Goal: Task Accomplishment & Management: Complete application form

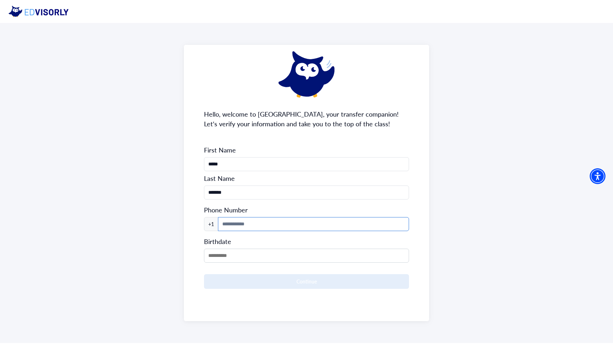
click at [256, 226] on input at bounding box center [313, 224] width 191 height 14
type input "**********"
click at [252, 254] on input "MM/DD/YYYY" at bounding box center [306, 255] width 205 height 14
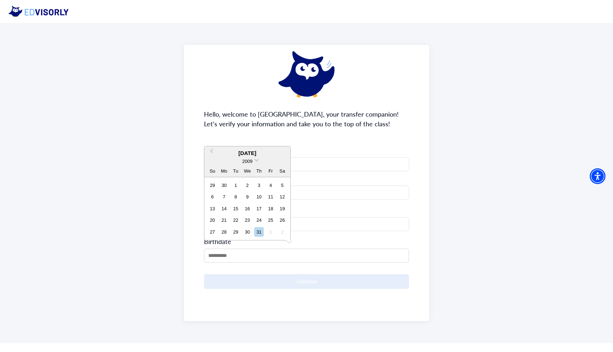
click at [253, 159] on div "2009" at bounding box center [247, 161] width 86 height 8
click at [255, 159] on span at bounding box center [256, 159] width 5 height 5
click at [253, 177] on div "2007" at bounding box center [247, 175] width 42 height 7
click at [208, 139] on button "Previous Month" at bounding box center [210, 141] width 11 height 11
click at [210, 152] on button "Previous Month" at bounding box center [210, 152] width 11 height 11
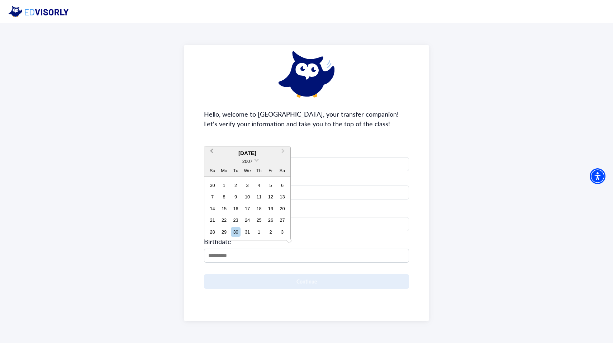
click at [210, 152] on button "Previous Month" at bounding box center [210, 152] width 11 height 11
click at [212, 138] on span "Previous Month" at bounding box center [212, 141] width 0 height 11
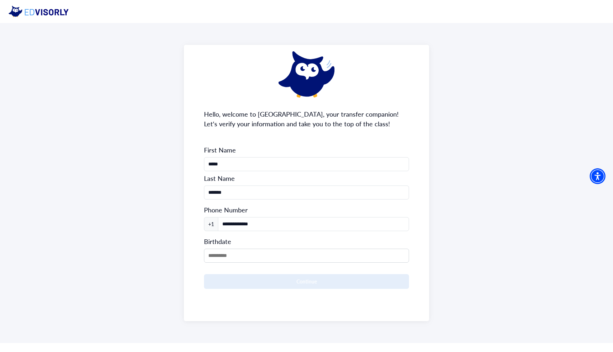
click at [212, 146] on span "First Name" at bounding box center [306, 150] width 205 height 9
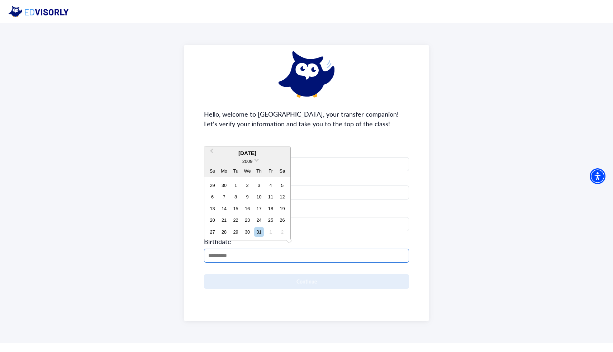
click at [238, 260] on input "MM/DD/YYYY" at bounding box center [306, 255] width 205 height 14
click at [212, 150] on span "Previous Month" at bounding box center [212, 152] width 0 height 11
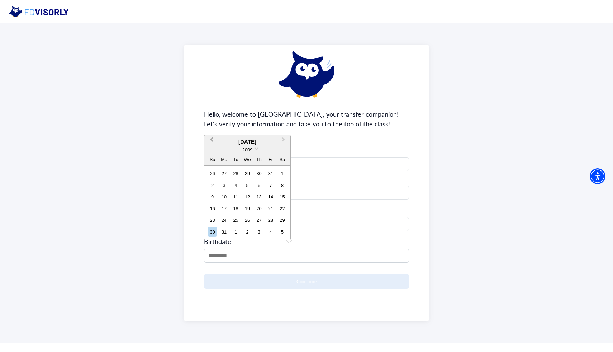
click at [210, 142] on button "Previous Month" at bounding box center [210, 141] width 11 height 11
click at [213, 153] on button "Previous Month" at bounding box center [210, 152] width 11 height 11
click at [256, 161] on div "2009" at bounding box center [247, 161] width 86 height 8
click at [256, 160] on span at bounding box center [256, 159] width 5 height 5
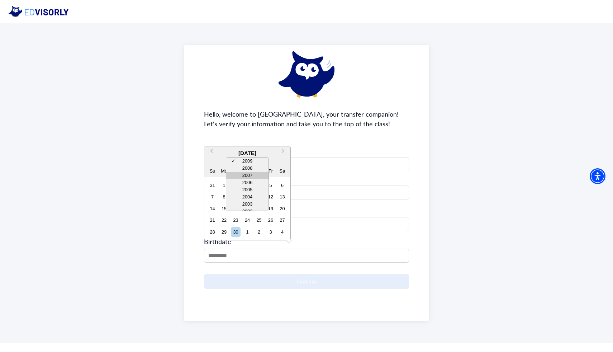
click at [251, 175] on div "2007" at bounding box center [247, 175] width 42 height 7
click at [228, 220] on div "18" at bounding box center [224, 220] width 10 height 10
type input "**********"
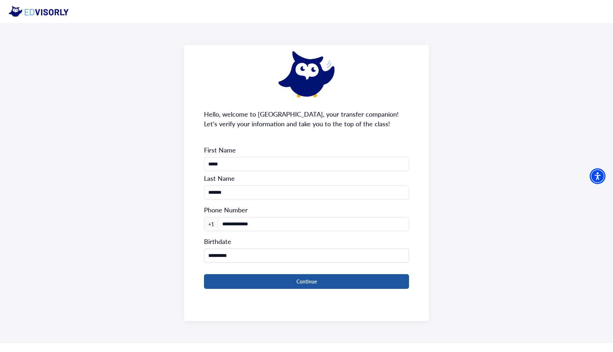
click at [258, 282] on button "Continue" at bounding box center [306, 281] width 205 height 15
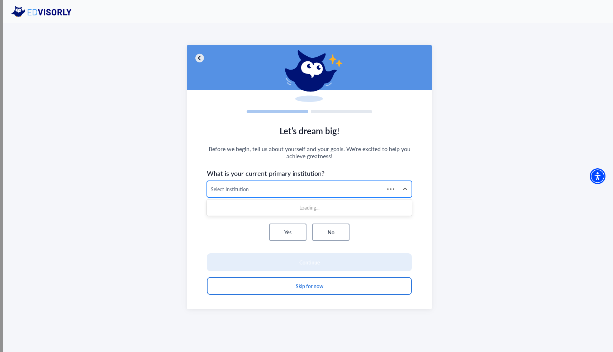
click at [272, 188] on div at bounding box center [296, 189] width 170 height 9
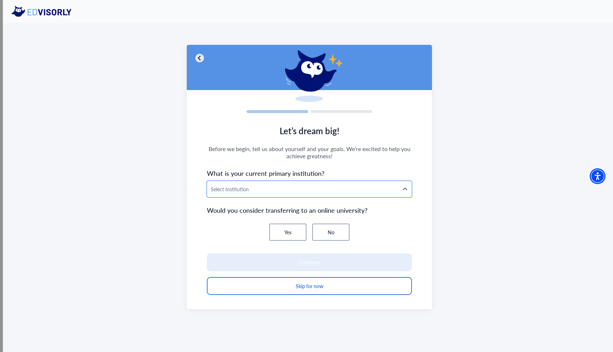
click at [272, 188] on div at bounding box center [303, 189] width 184 height 9
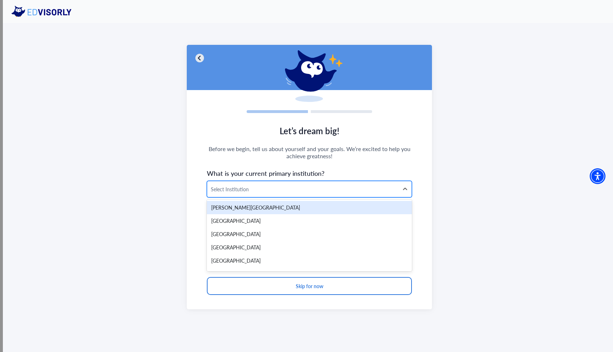
click at [267, 189] on div at bounding box center [303, 189] width 184 height 9
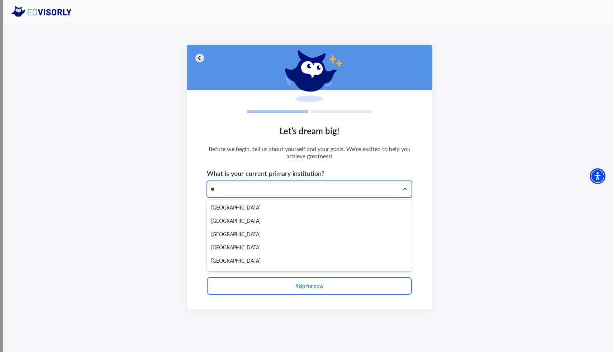
type input "*"
click at [257, 188] on div at bounding box center [303, 189] width 184 height 9
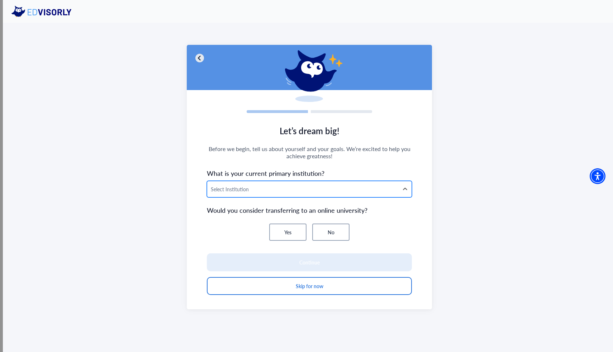
click at [257, 188] on div at bounding box center [303, 189] width 184 height 9
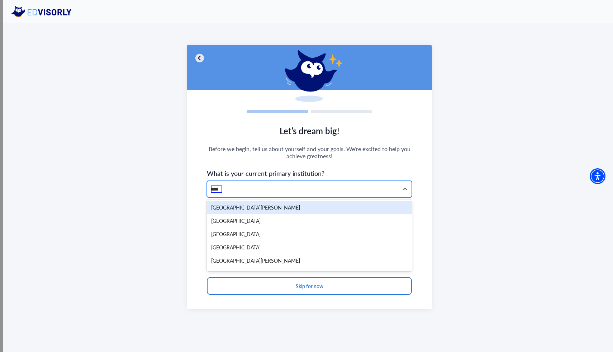
type input "*****"
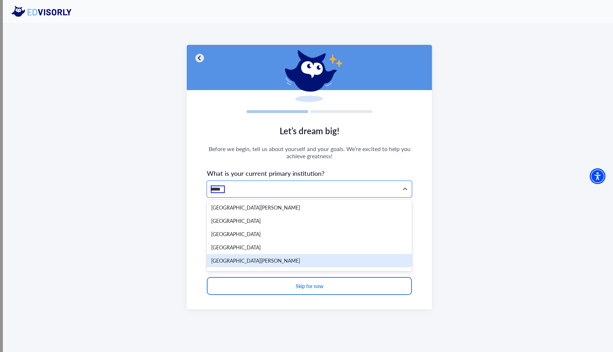
click at [246, 262] on div "[GEOGRAPHIC_DATA][PERSON_NAME]" at bounding box center [309, 260] width 205 height 13
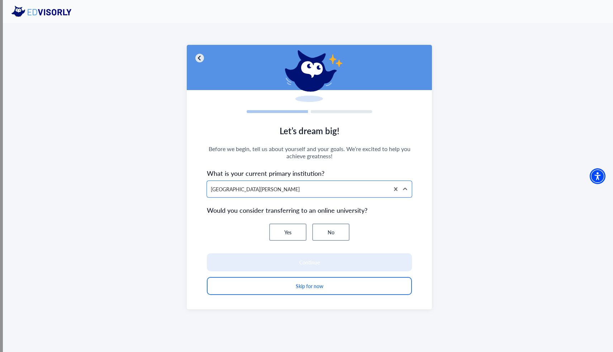
click at [318, 229] on button "No" at bounding box center [330, 231] width 37 height 17
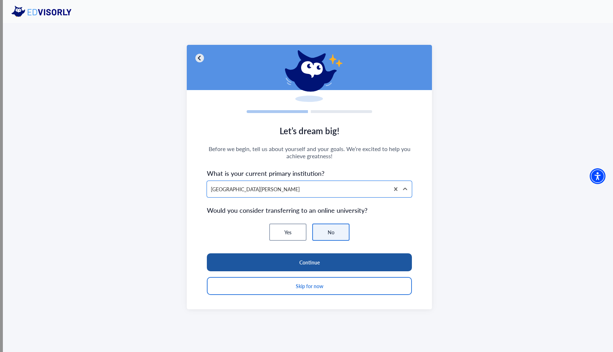
click at [316, 260] on button "Continue" at bounding box center [309, 262] width 205 height 18
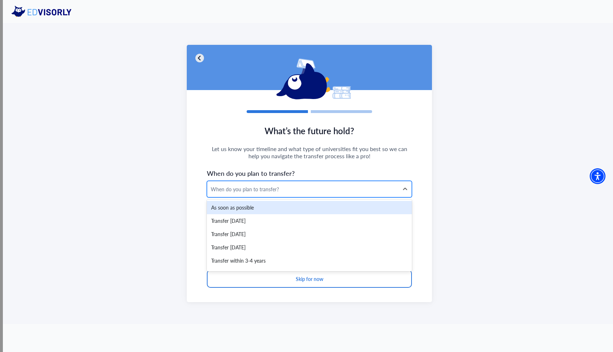
click at [323, 189] on div "When do you plan to transfer?" at bounding box center [303, 189] width 184 height 8
click at [284, 208] on div "As soon as possible" at bounding box center [309, 207] width 205 height 13
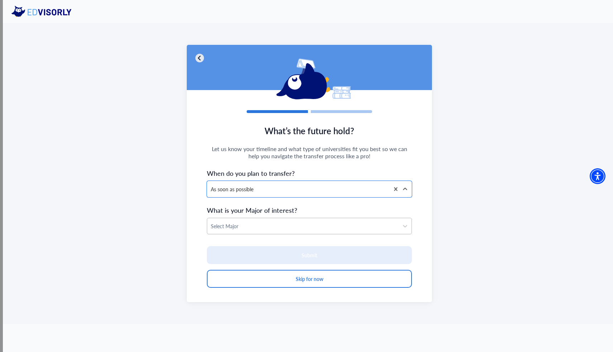
click at [280, 231] on div "Select Major" at bounding box center [302, 226] width 191 height 16
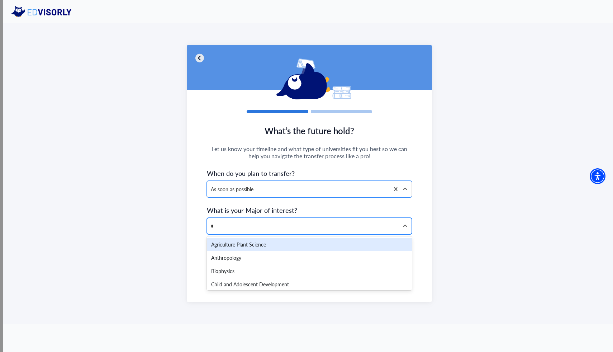
type input "**"
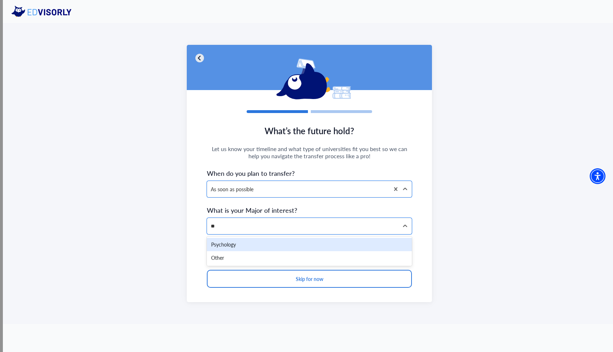
click at [277, 247] on div "Psychology" at bounding box center [309, 244] width 205 height 13
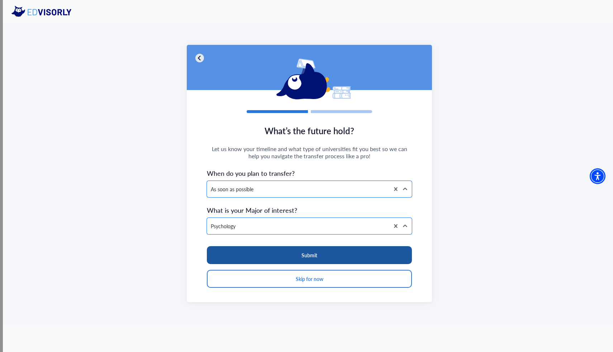
click at [275, 260] on button "Submit" at bounding box center [309, 255] width 205 height 18
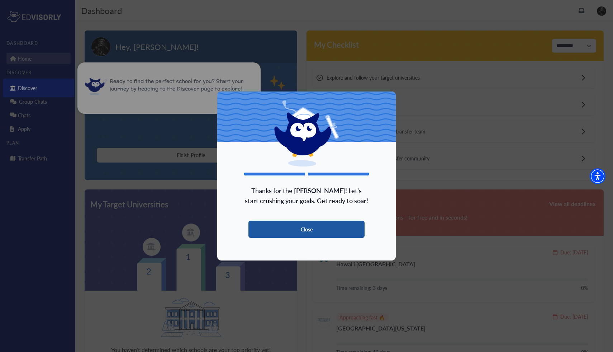
click at [293, 231] on button "Close" at bounding box center [306, 228] width 116 height 17
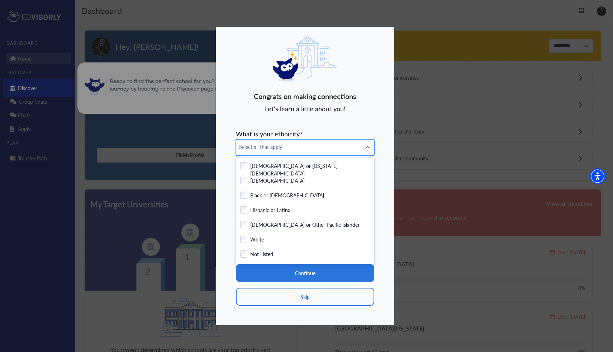
click at [289, 153] on div "Select all that apply" at bounding box center [298, 147] width 125 height 16
click at [351, 130] on form "What is your ethnicity? option [DEMOGRAPHIC_DATA] or Latinx, selected. [DEMOGRA…" at bounding box center [305, 215] width 138 height 179
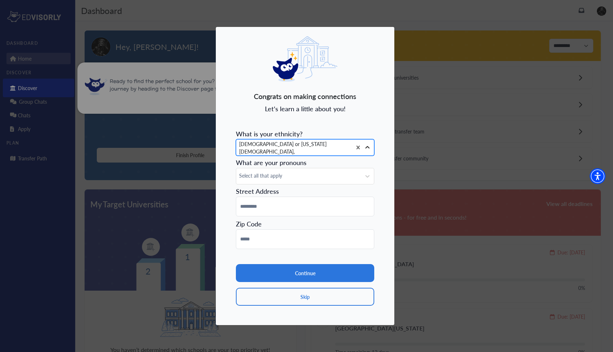
click at [366, 146] on icon at bounding box center [367, 147] width 7 height 7
click at [324, 171] on div "Select all that apply" at bounding box center [298, 176] width 125 height 16
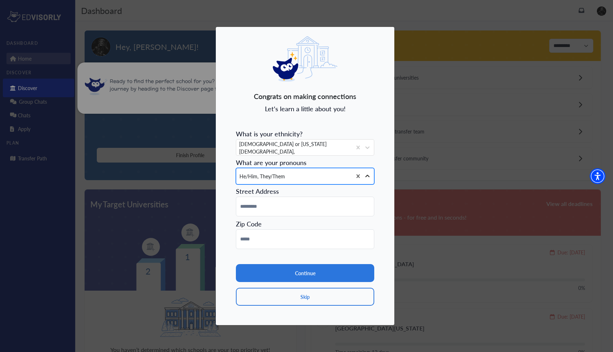
click at [366, 176] on icon at bounding box center [367, 176] width 4 height 3
click at [322, 205] on input at bounding box center [305, 206] width 138 height 20
type input "**********"
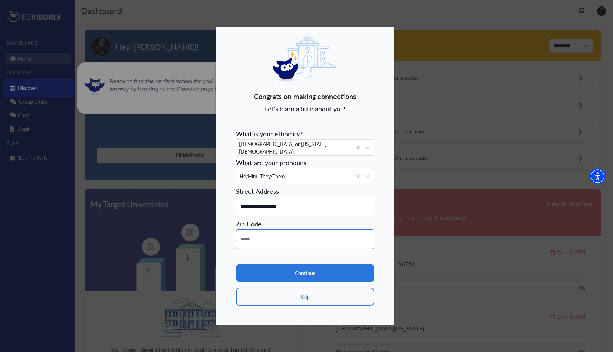
type input "*****"
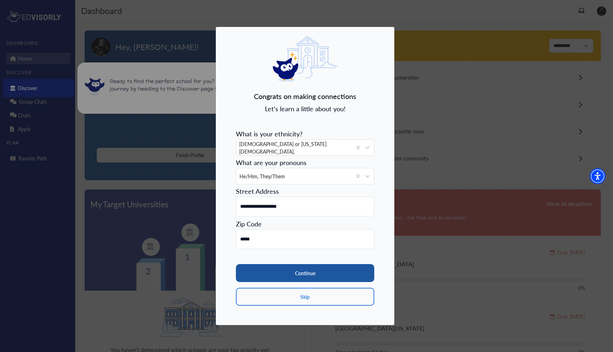
click at [309, 276] on button "Continue" at bounding box center [305, 273] width 138 height 18
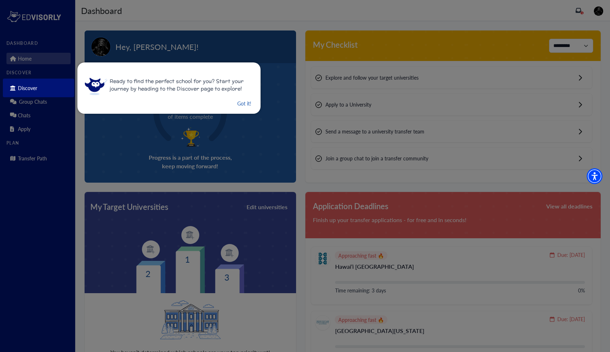
click at [237, 101] on button "Got it!" at bounding box center [244, 103] width 15 height 9
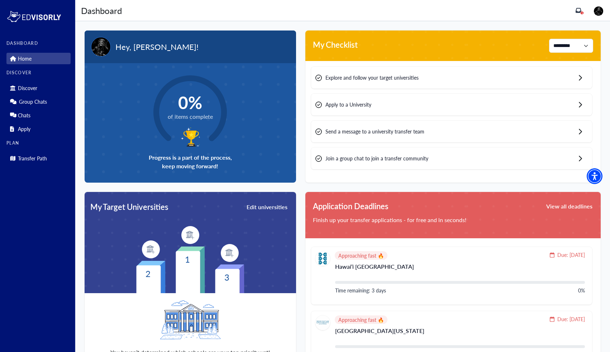
click at [454, 76] on div "Explore and follow your target universities" at bounding box center [451, 78] width 281 height 22
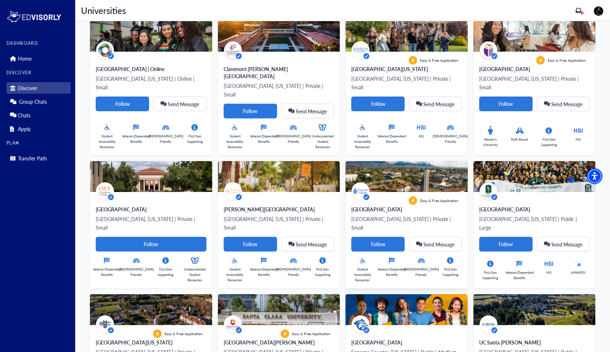
scroll to position [65, 0]
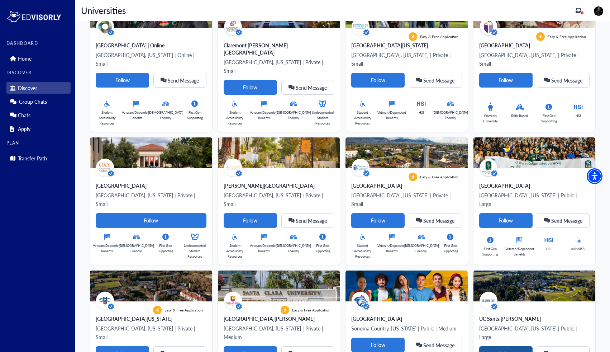
click at [495, 346] on Card-tag "Follow" at bounding box center [505, 353] width 53 height 15
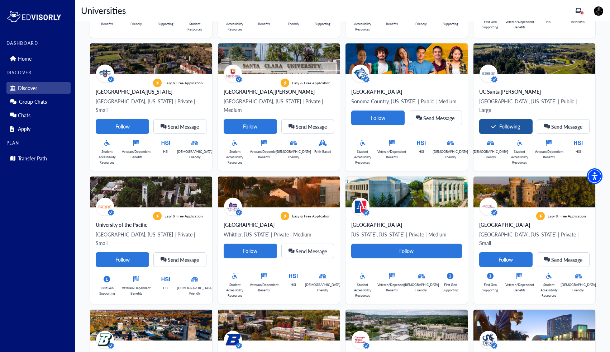
scroll to position [0, 0]
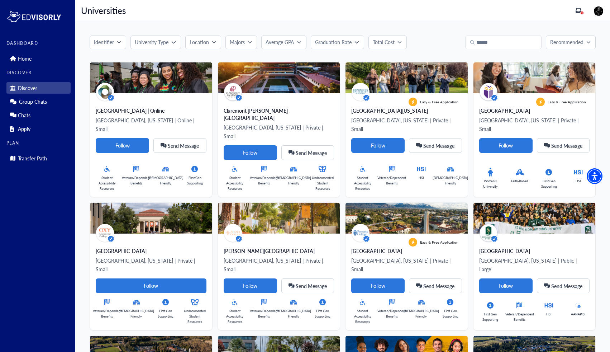
click at [243, 48] on button "Majors" at bounding box center [241, 42] width 32 height 14
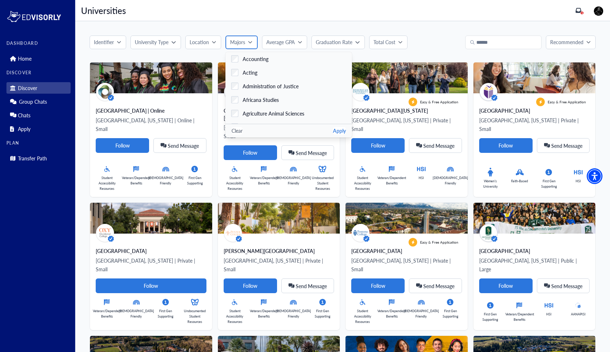
click at [243, 48] on button "Majors" at bounding box center [241, 42] width 32 height 14
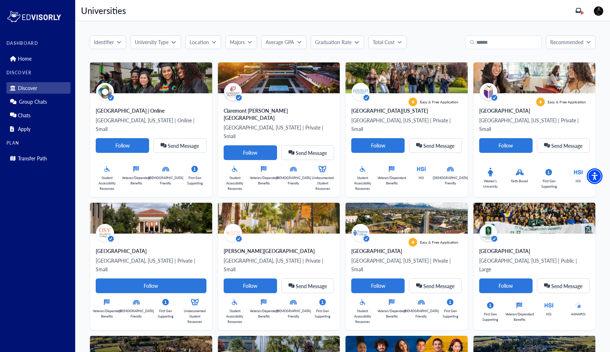
click at [207, 46] on button "Location" at bounding box center [203, 42] width 36 height 14
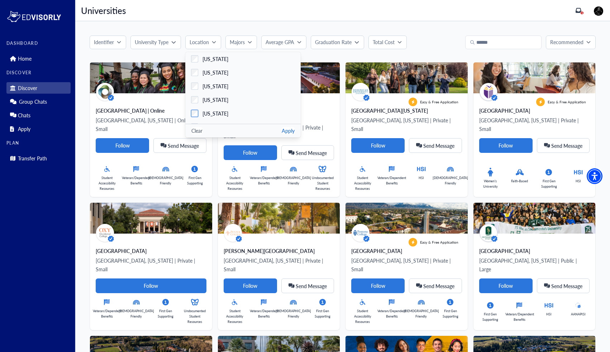
click at [198, 109] on label "[US_STATE]" at bounding box center [242, 113] width 115 height 14
click at [294, 130] on button "Apply" at bounding box center [288, 131] width 13 height 8
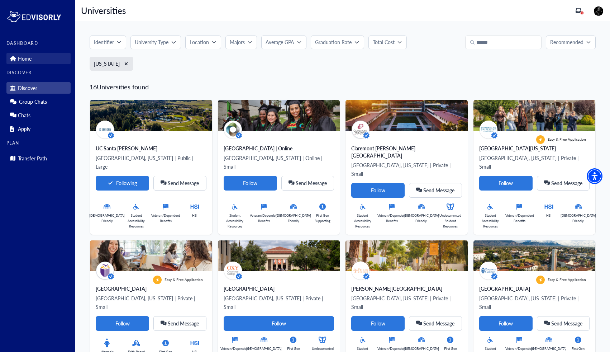
click at [29, 57] on p "Home" at bounding box center [25, 59] width 14 height 6
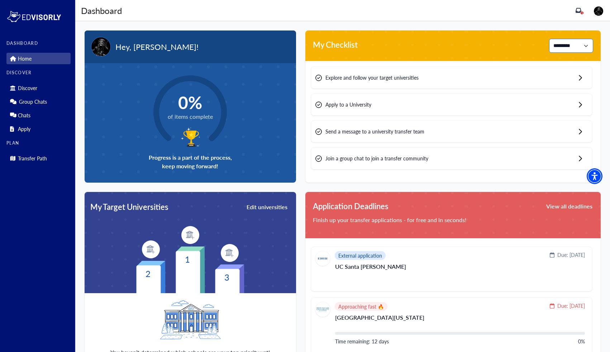
click at [568, 42] on select "**********" at bounding box center [571, 46] width 44 height 14
click at [549, 39] on select "**********" at bounding box center [571, 46] width 44 height 14
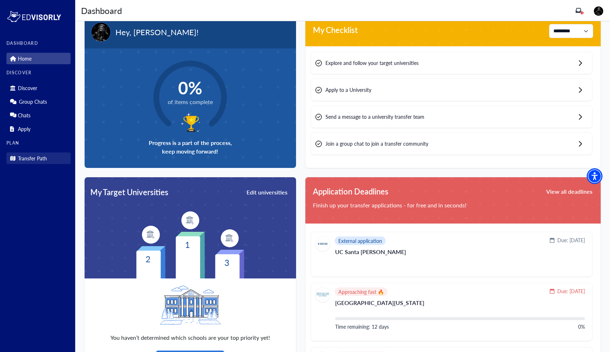
click at [27, 158] on p "Transfer Path" at bounding box center [32, 158] width 29 height 6
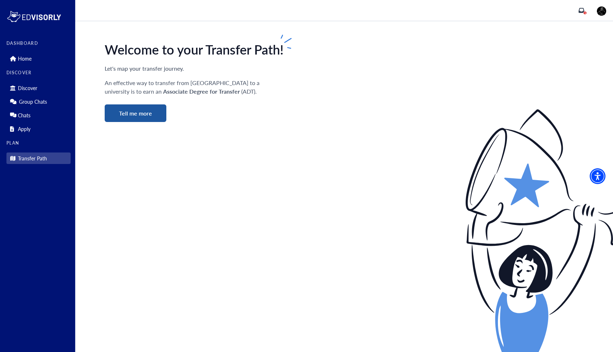
click at [144, 117] on button "Tell me more" at bounding box center [136, 113] width 62 height 18
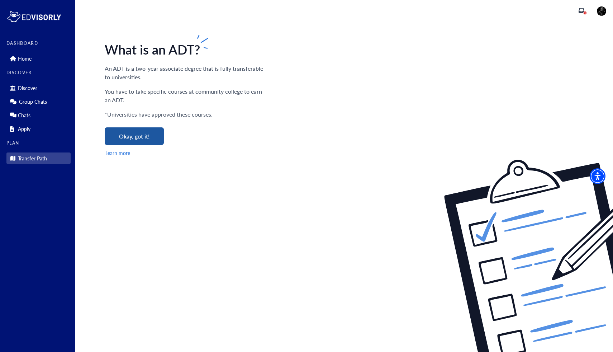
click at [143, 134] on button "Okay, got it!" at bounding box center [134, 136] width 59 height 18
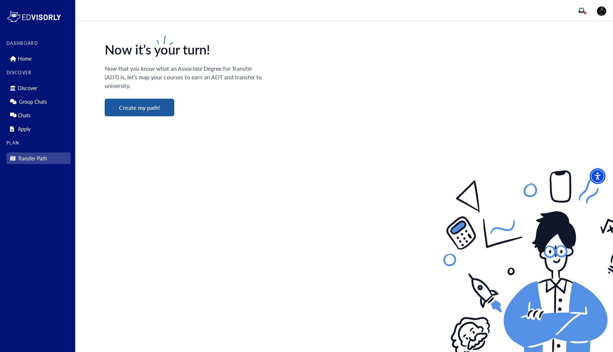
click at [146, 109] on button "Create my path!" at bounding box center [140, 108] width 70 height 18
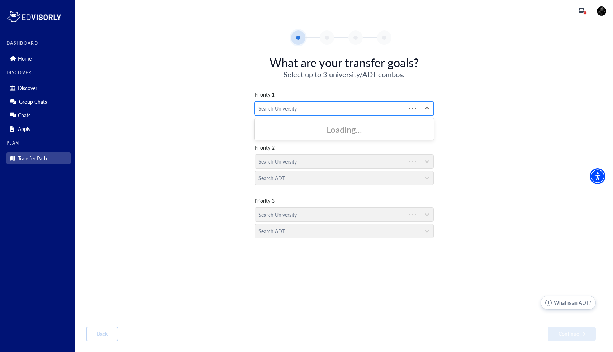
click at [291, 109] on div at bounding box center [330, 108] width 144 height 9
click at [291, 109] on div at bounding box center [337, 108] width 158 height 9
click at [363, 111] on div at bounding box center [337, 108] width 158 height 9
type input "*"
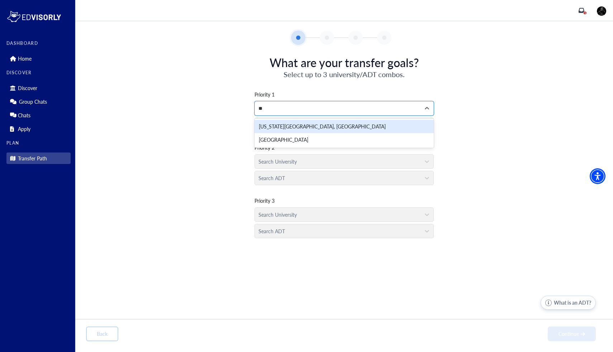
type input "*"
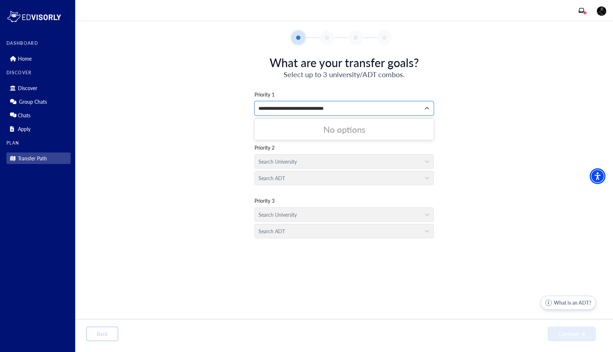
type input "**********"
click at [485, 119] on div "Priority 1 0 results available for search term [GEOGRAPHIC_DATA][US_STATE], [GE…" at bounding box center [344, 160] width 516 height 162
click at [396, 122] on div "Search ADT" at bounding box center [344, 123] width 179 height 16
click at [389, 105] on div at bounding box center [337, 108] width 158 height 9
click at [201, 135] on div "Priority 1 Search University Search ADT Priority 2 Search University Search ADT…" at bounding box center [344, 160] width 516 height 162
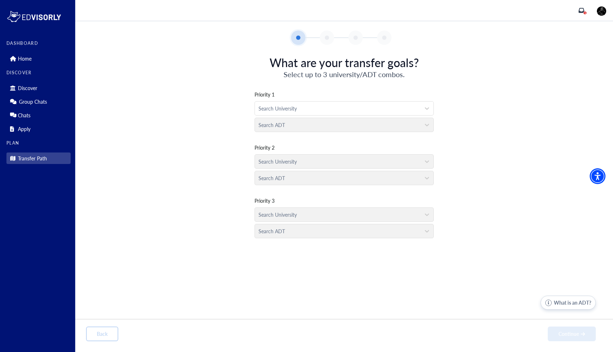
click at [303, 161] on div "Search University" at bounding box center [344, 159] width 179 height 16
click at [312, 99] on div "Search University" at bounding box center [344, 106] width 179 height 16
click at [311, 102] on div "Search University" at bounding box center [338, 108] width 166 height 14
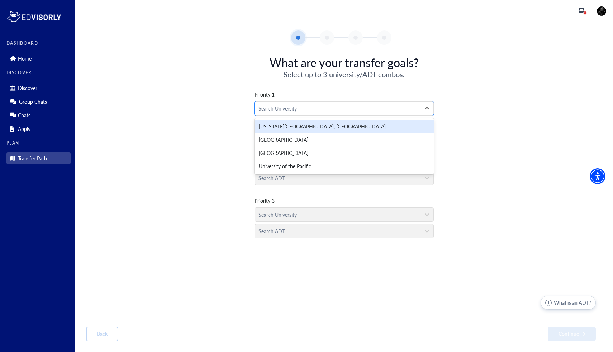
click at [305, 127] on div "[US_STATE][GEOGRAPHIC_DATA], [GEOGRAPHIC_DATA]" at bounding box center [344, 126] width 179 height 13
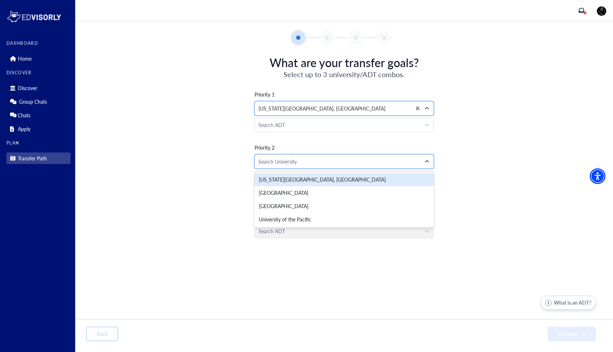
click at [298, 182] on div "[US_STATE][GEOGRAPHIC_DATA], [GEOGRAPHIC_DATA]" at bounding box center [344, 179] width 179 height 13
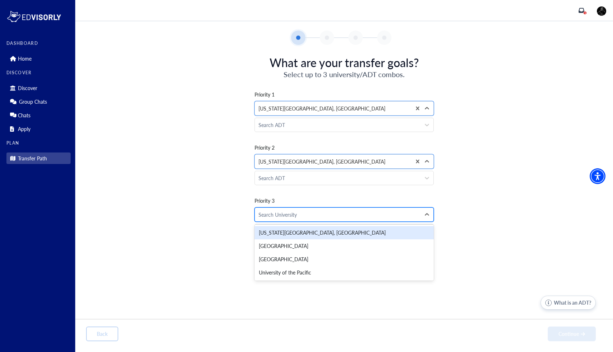
click at [304, 209] on div "Search University" at bounding box center [338, 215] width 166 height 14
click at [293, 232] on div "[US_STATE][GEOGRAPHIC_DATA], [GEOGRAPHIC_DATA]" at bounding box center [344, 232] width 179 height 13
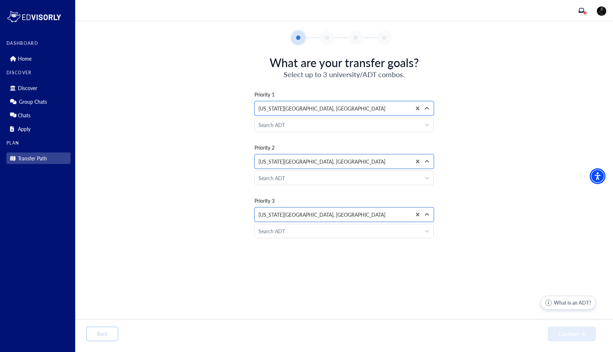
click at [232, 222] on div "Priority 1 option [US_STATE][GEOGRAPHIC_DATA], [GEOGRAPHIC_DATA], selected. [US…" at bounding box center [344, 160] width 516 height 162
click at [581, 9] on icon "inbox" at bounding box center [582, 11] width 6 height 6
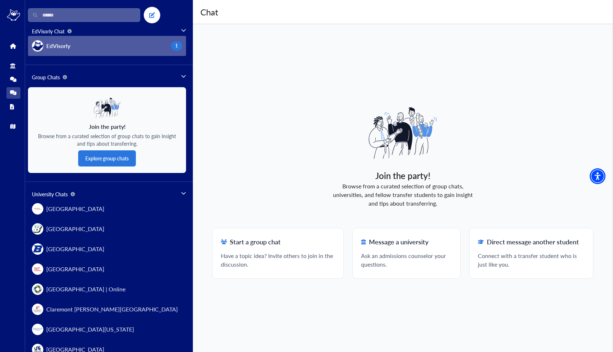
click at [128, 48] on button "EdVisorly 1" at bounding box center [107, 46] width 158 height 20
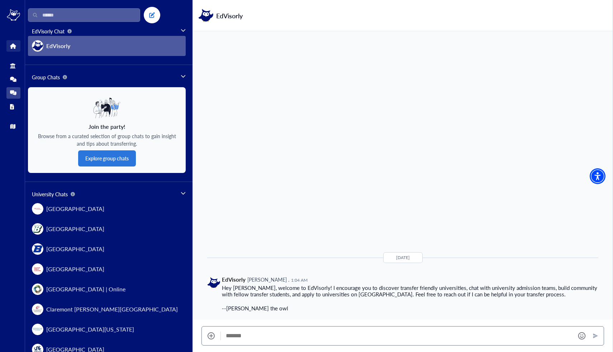
click at [10, 51] on link "Home" at bounding box center [13, 45] width 14 height 11
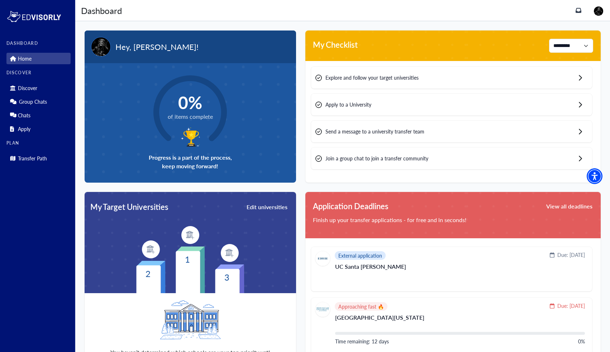
click at [132, 88] on div "0% of items complete Progress is a part of the process, keep moving forward!" at bounding box center [191, 122] width 212 height 119
click at [366, 82] on div "Explore and follow your target universities" at bounding box center [451, 78] width 281 height 22
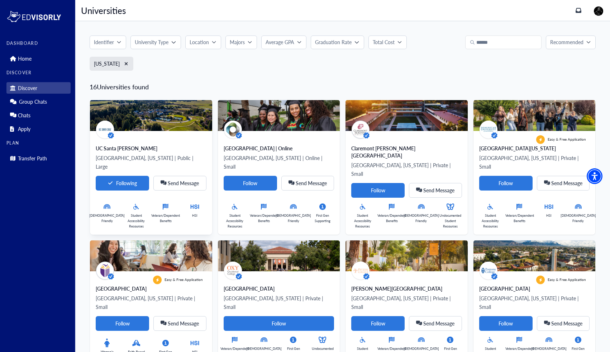
click at [122, 145] on div "UC Santa [PERSON_NAME]" at bounding box center [151, 147] width 111 height 7
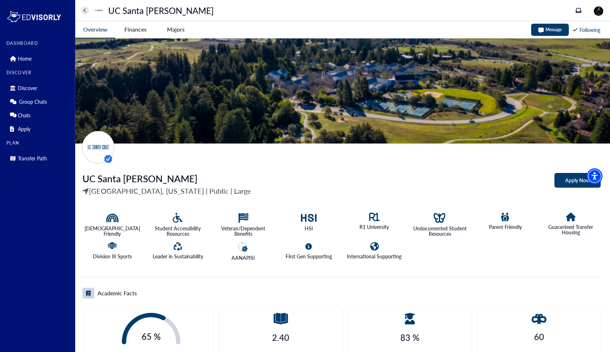
click at [559, 180] on Cruz-tag "Apply Now" at bounding box center [578, 180] width 46 height 15
click at [132, 30] on Cruz-tag "Finances" at bounding box center [135, 29] width 40 height 16
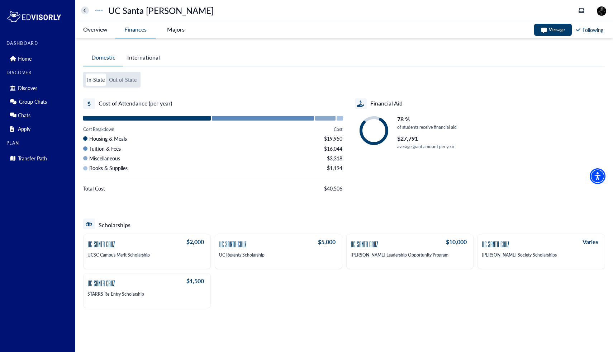
click at [172, 34] on -tag "Majors" at bounding box center [176, 29] width 40 height 16
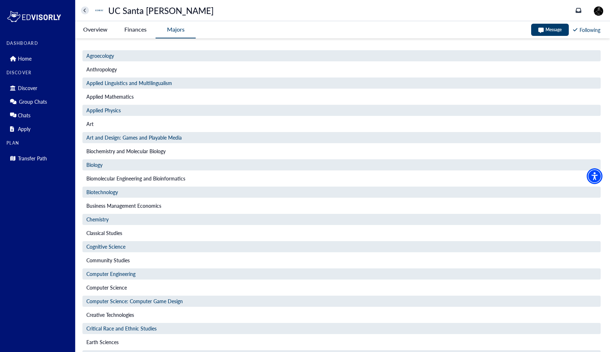
click at [99, 34] on Cruz-tag "Overview" at bounding box center [95, 29] width 40 height 16
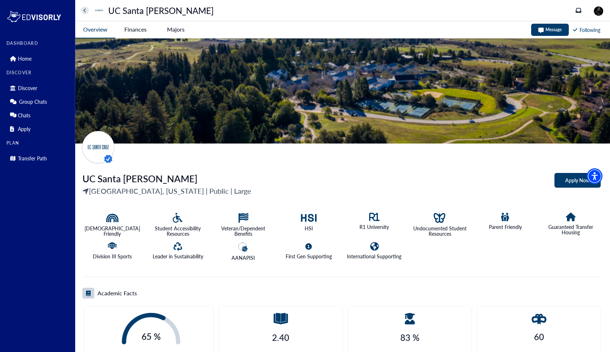
click at [82, 10] on button "home" at bounding box center [85, 10] width 8 height 8
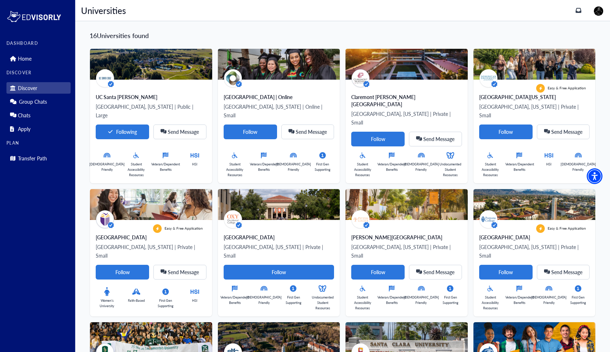
scroll to position [53, 0]
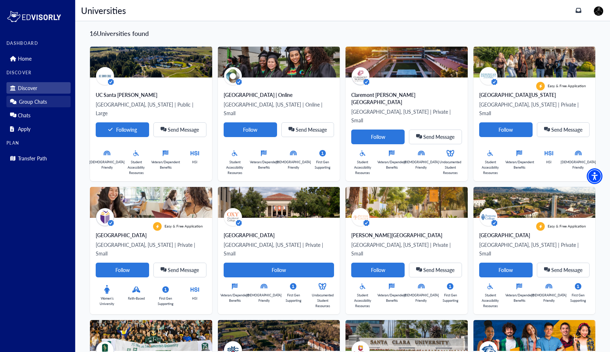
click at [34, 105] on link "Group Chats" at bounding box center [38, 101] width 64 height 11
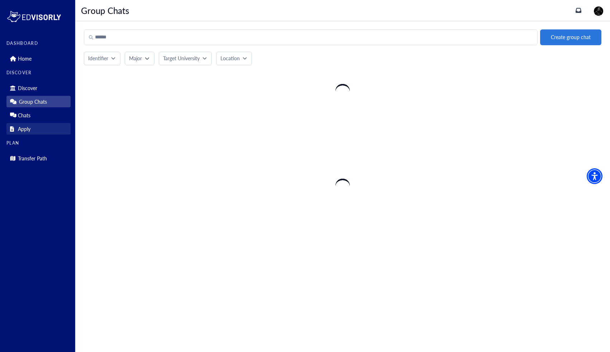
click at [32, 126] on link "Apply" at bounding box center [38, 128] width 64 height 11
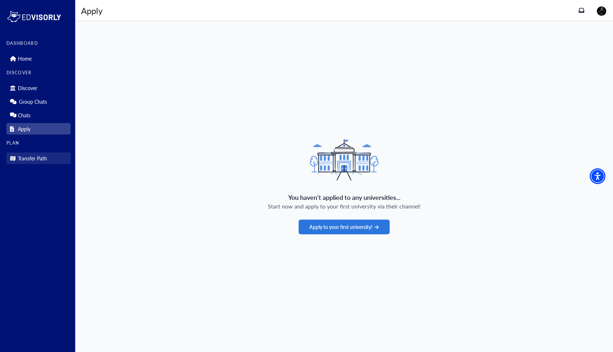
click at [30, 156] on p "Transfer Path" at bounding box center [32, 158] width 29 height 6
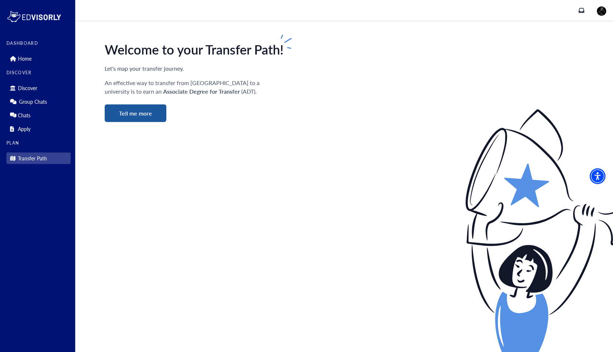
click at [118, 118] on button "Tell me more" at bounding box center [136, 113] width 62 height 18
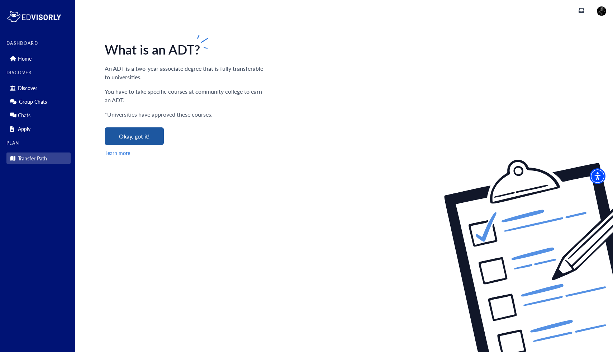
click at [124, 138] on button "Okay, got it!" at bounding box center [134, 136] width 59 height 18
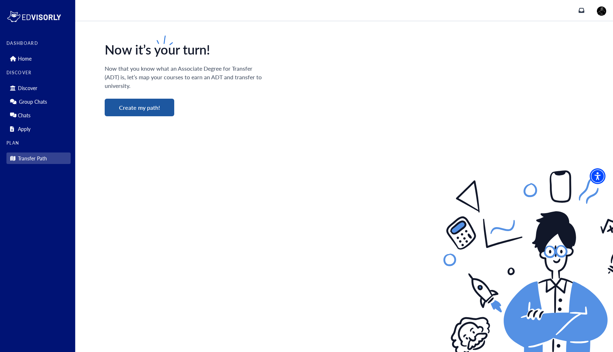
click at [140, 108] on button "Create my path!" at bounding box center [140, 108] width 70 height 18
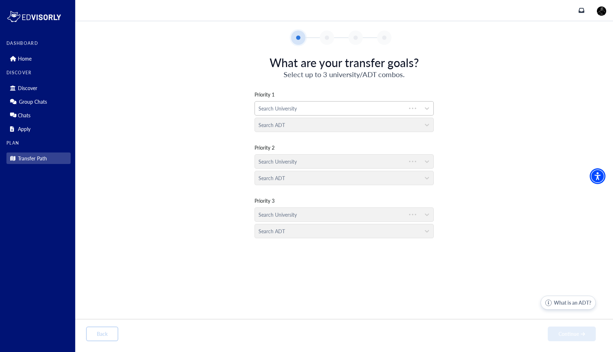
click at [340, 110] on div at bounding box center [330, 108] width 144 height 9
click at [340, 110] on div at bounding box center [337, 108] width 158 height 9
click at [427, 108] on icon at bounding box center [427, 108] width 4 height 3
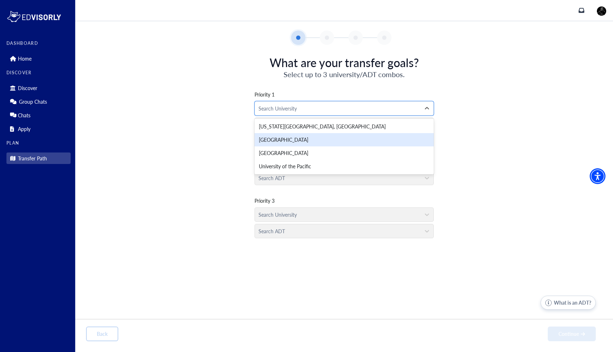
click at [307, 139] on div "[GEOGRAPHIC_DATA]" at bounding box center [344, 139] width 179 height 13
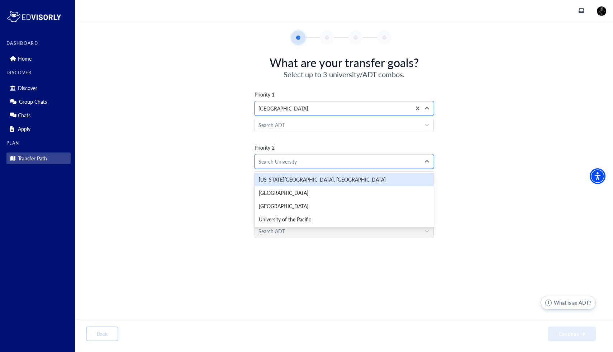
click at [303, 180] on div "[US_STATE][GEOGRAPHIC_DATA], [GEOGRAPHIC_DATA]" at bounding box center [344, 179] width 179 height 13
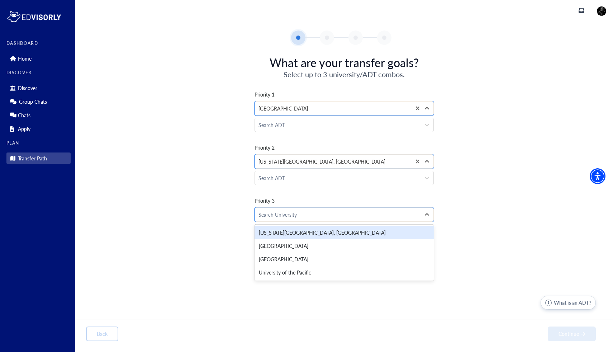
click at [303, 213] on div at bounding box center [337, 214] width 158 height 9
click at [303, 229] on div "[US_STATE][GEOGRAPHIC_DATA], [GEOGRAPHIC_DATA]" at bounding box center [344, 232] width 179 height 13
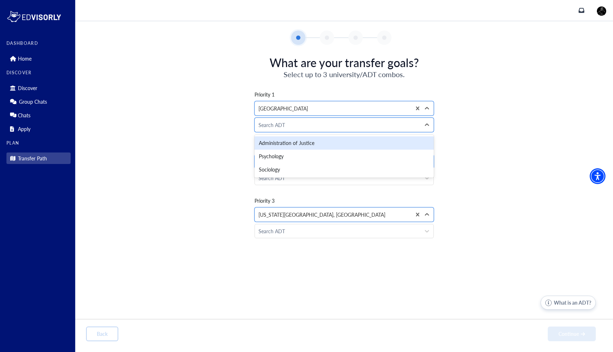
click at [303, 125] on div at bounding box center [337, 124] width 158 height 9
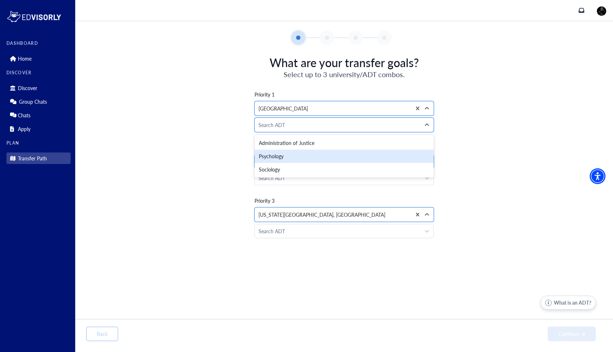
click at [293, 161] on div "Psychology" at bounding box center [344, 155] width 179 height 13
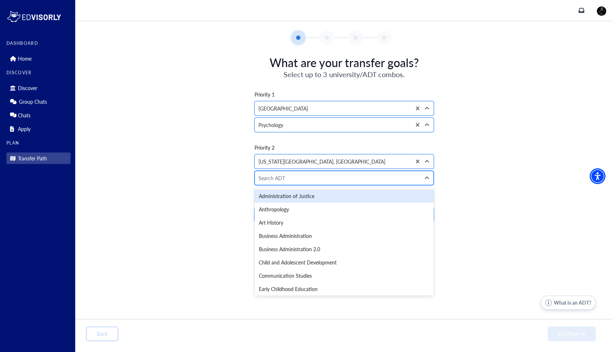
click at [292, 181] on div at bounding box center [337, 178] width 158 height 9
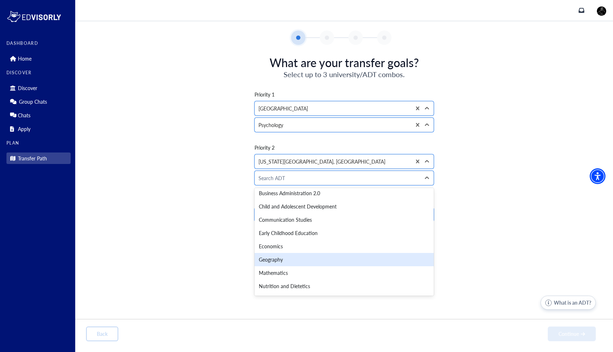
scroll to position [94, 0]
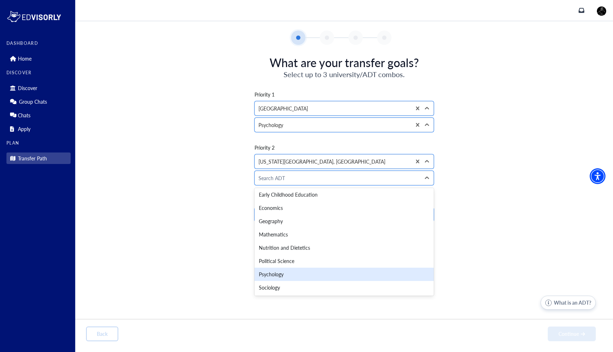
click at [273, 276] on div "Psychology" at bounding box center [344, 273] width 179 height 13
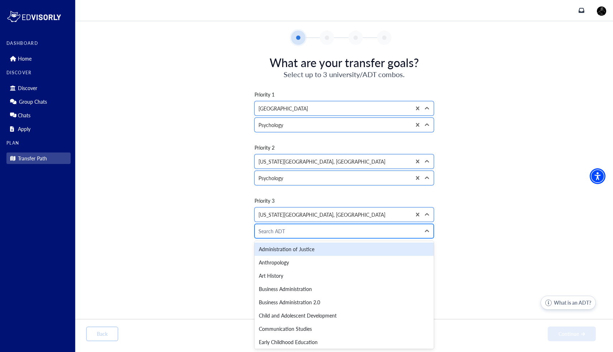
click at [286, 232] on div at bounding box center [337, 231] width 158 height 9
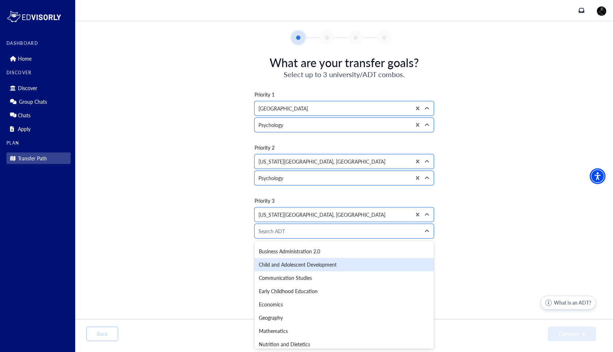
scroll to position [51, 0]
click at [292, 268] on div "Child and Adolescent Development" at bounding box center [344, 263] width 179 height 13
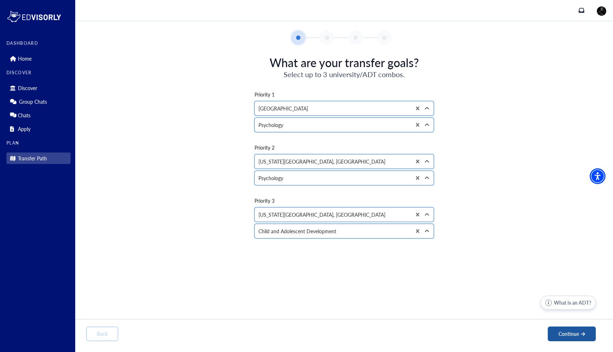
click at [565, 337] on button "Continue" at bounding box center [572, 333] width 48 height 15
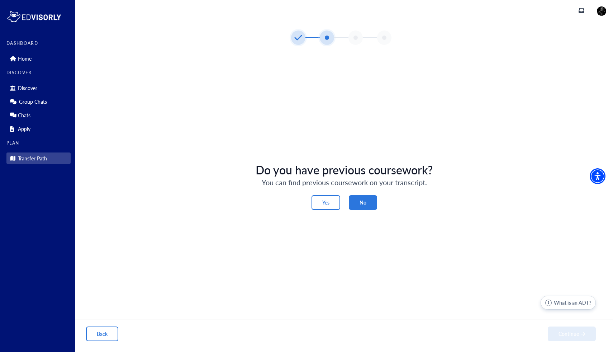
click at [357, 199] on button "No" at bounding box center [363, 202] width 28 height 15
click at [566, 332] on button "Continue" at bounding box center [572, 333] width 48 height 15
